Goal: Book appointment/travel/reservation

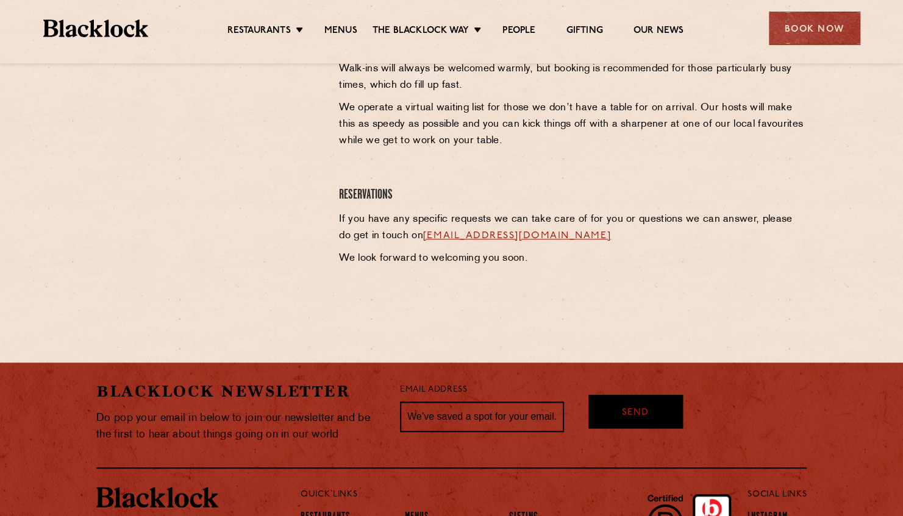
scroll to position [659, 0]
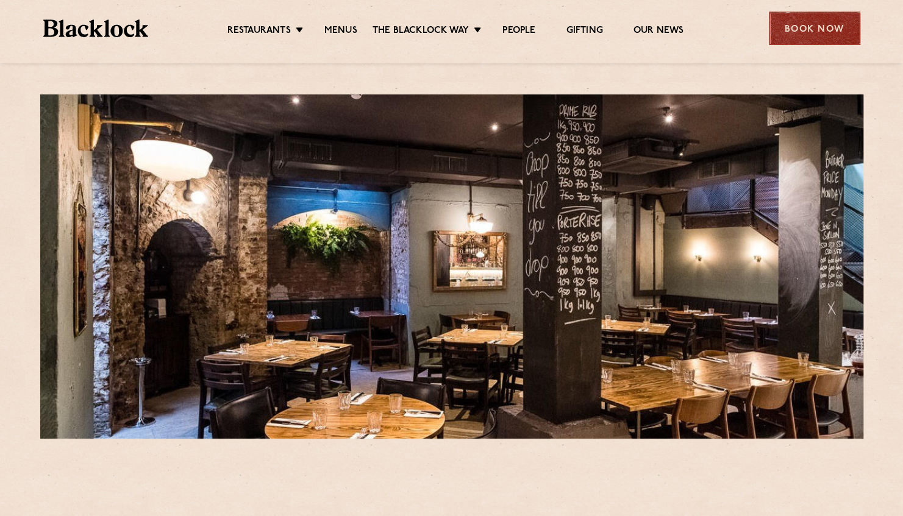
click at [786, 24] on div "Book Now" at bounding box center [813, 29] width 91 height 34
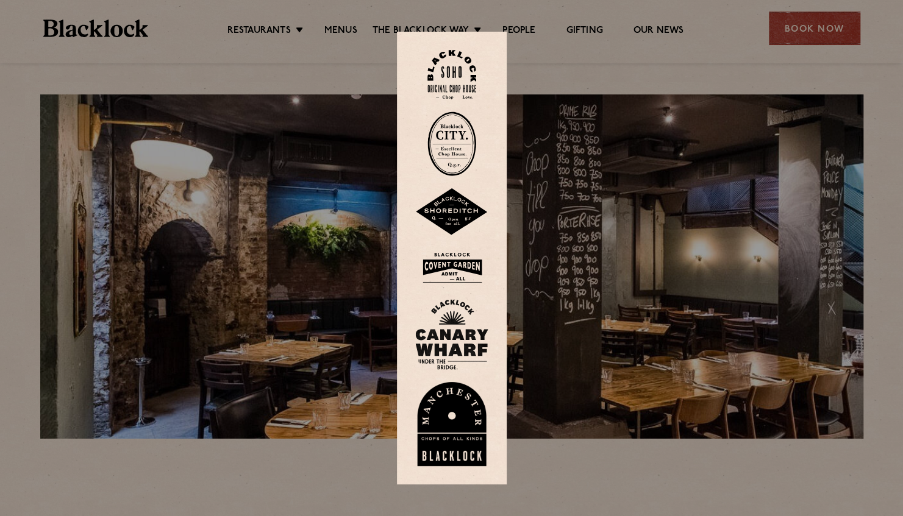
click at [461, 149] on img at bounding box center [451, 144] width 49 height 65
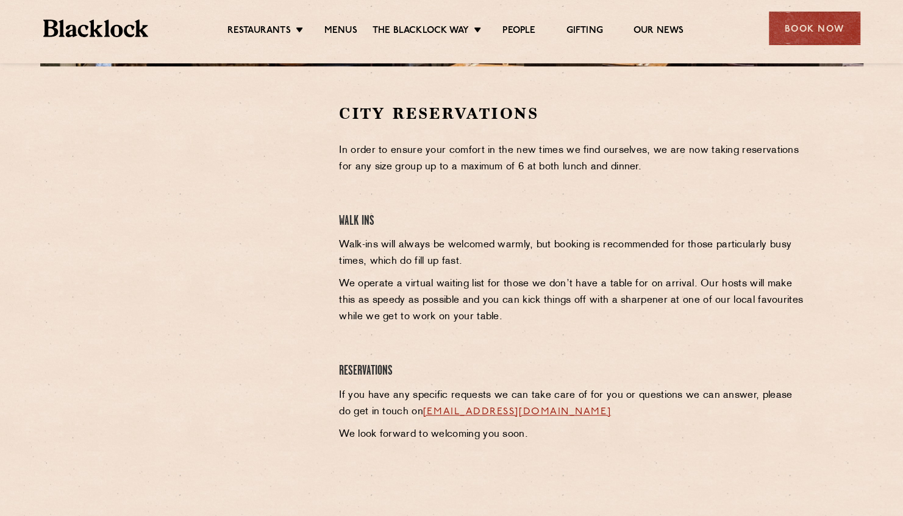
scroll to position [427, 0]
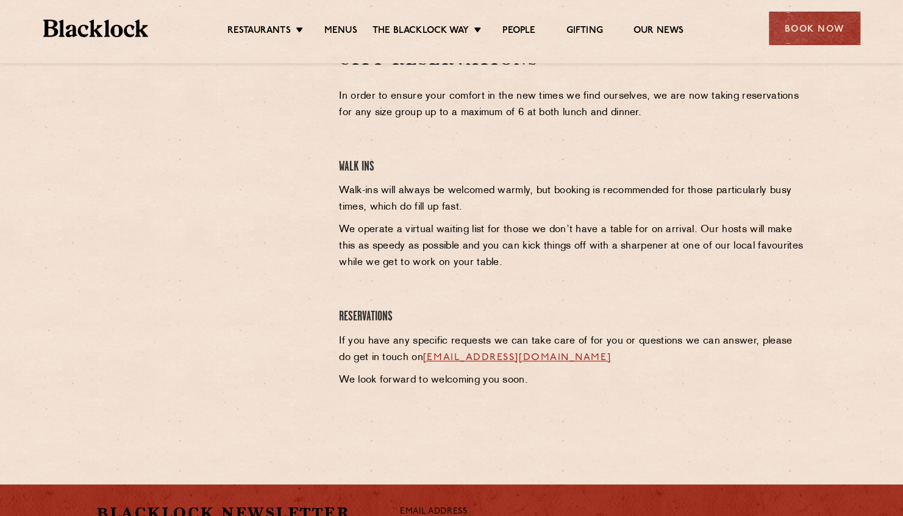
click at [524, 356] on link "[EMAIL_ADDRESS][DOMAIN_NAME]" at bounding box center [517, 358] width 188 height 10
